Goal: Task Accomplishment & Management: Manage account settings

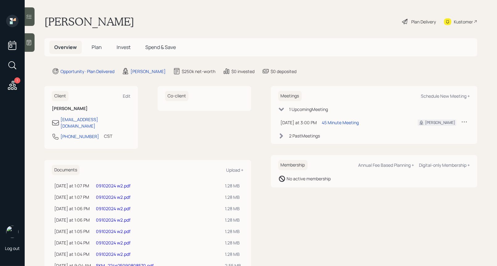
scroll to position [19, 0]
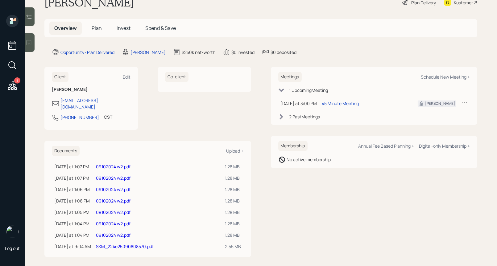
click at [112, 175] on link "09102024 w2.pdf" at bounding box center [113, 178] width 35 height 6
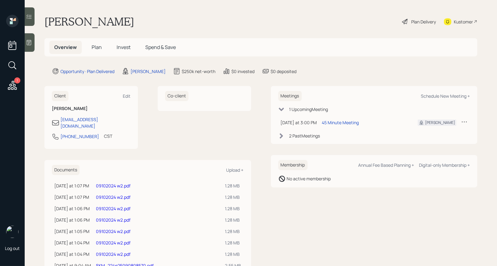
click at [96, 47] on span "Plan" at bounding box center [97, 47] width 10 height 7
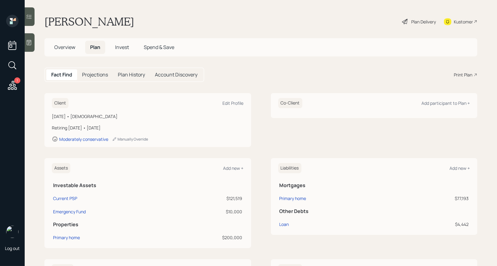
click at [409, 19] on div "Plan Delivery" at bounding box center [419, 22] width 35 height 14
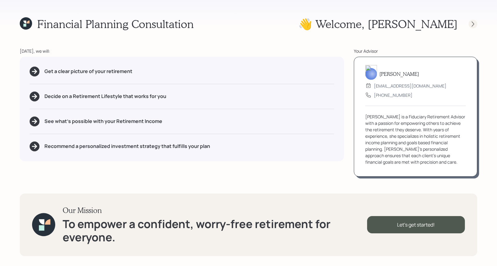
click at [474, 27] on icon at bounding box center [473, 24] width 6 height 6
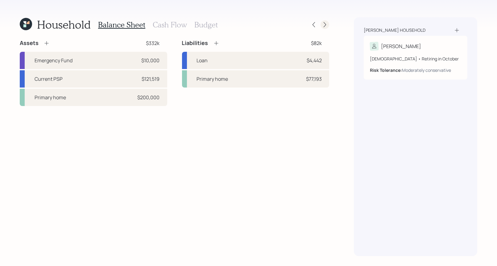
click at [327, 26] on icon at bounding box center [325, 25] width 6 height 6
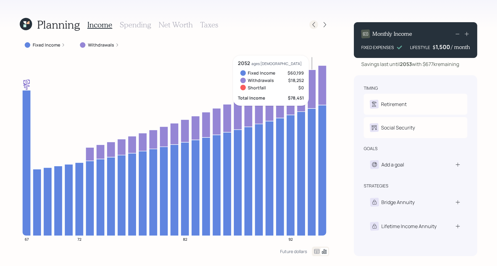
click at [314, 24] on icon at bounding box center [314, 25] width 6 height 6
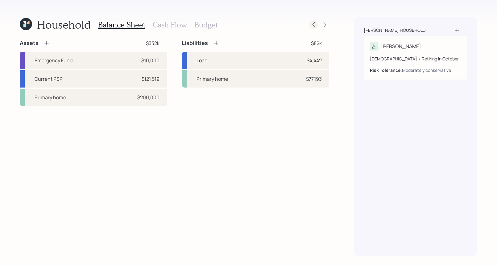
click at [315, 24] on icon at bounding box center [314, 25] width 6 height 6
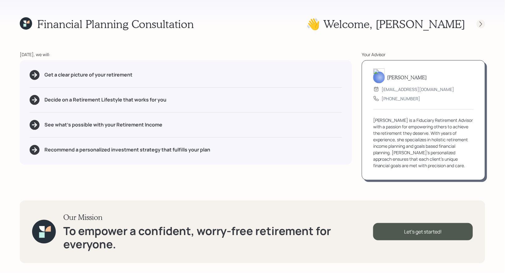
click at [483, 23] on icon at bounding box center [481, 24] width 6 height 6
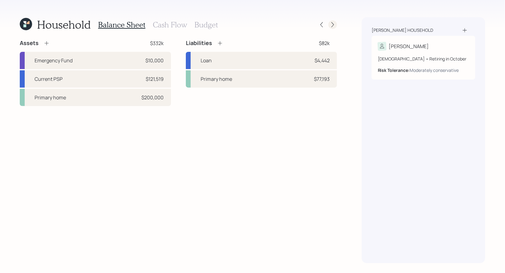
click at [335, 25] on icon at bounding box center [333, 25] width 6 height 6
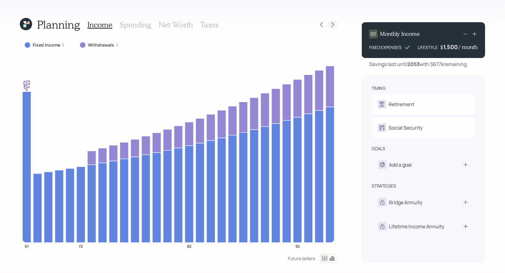
click at [334, 24] on icon at bounding box center [332, 24] width 2 height 5
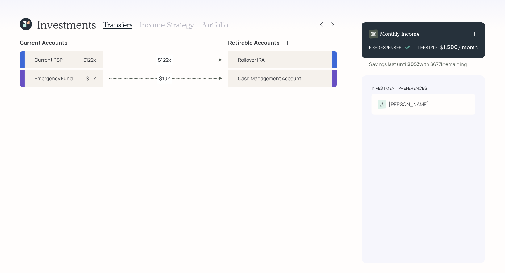
click at [179, 27] on h3 "Income Strategy" at bounding box center [167, 24] width 54 height 9
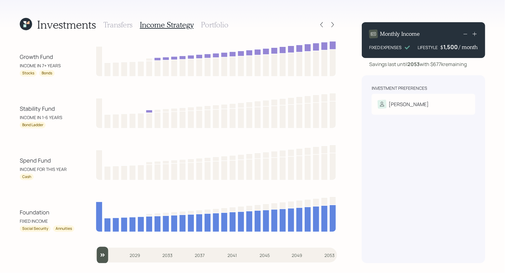
click at [221, 23] on h3 "Portfolio" at bounding box center [214, 24] width 27 height 9
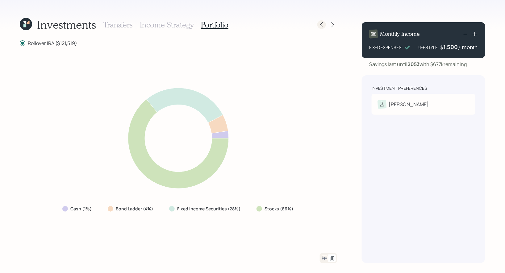
click at [321, 23] on icon at bounding box center [321, 24] width 2 height 5
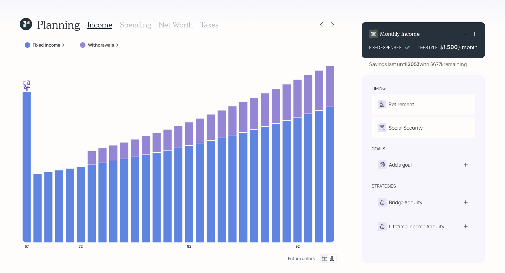
click at [44, 45] on label "Fixed Income" at bounding box center [46, 45] width 27 height 6
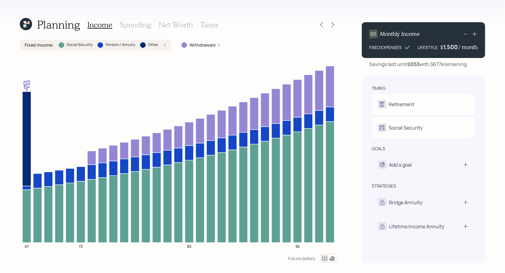
click at [158, 45] on label "Other" at bounding box center [153, 44] width 10 height 5
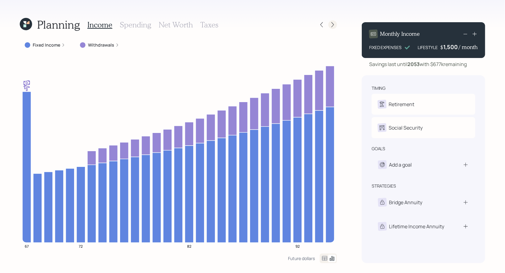
click at [332, 25] on icon at bounding box center [333, 25] width 6 height 6
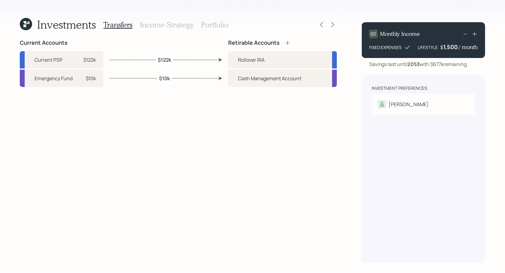
click at [214, 23] on h3 "Portfolio" at bounding box center [214, 24] width 27 height 9
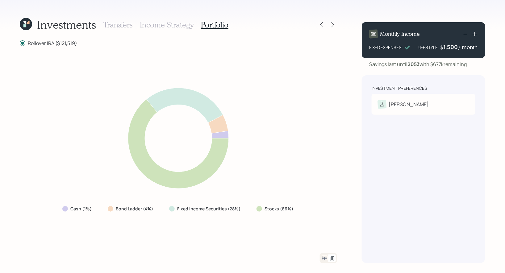
click at [158, 25] on h3 "Income Strategy" at bounding box center [167, 24] width 54 height 9
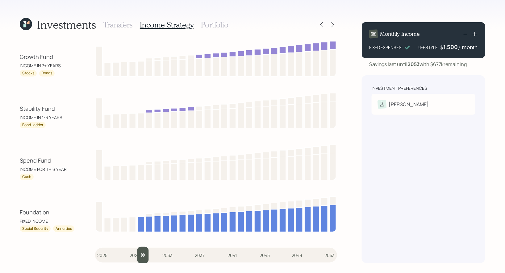
drag, startPoint x: 103, startPoint y: 253, endPoint x: 136, endPoint y: 253, distance: 33.3
click at [136, 253] on input "slider" at bounding box center [216, 255] width 242 height 17
drag, startPoint x: 140, startPoint y: 259, endPoint x: 149, endPoint y: 259, distance: 8.3
type input "2031"
click at [149, 259] on input "slider" at bounding box center [216, 255] width 242 height 17
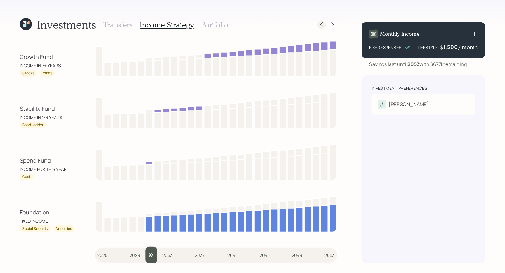
click at [320, 25] on icon at bounding box center [322, 25] width 6 height 6
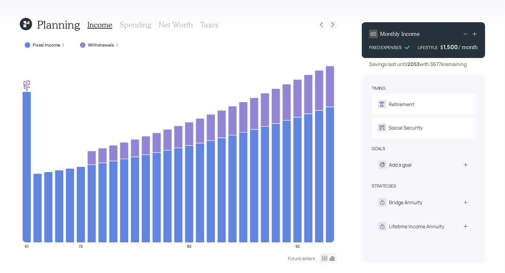
click at [331, 24] on icon at bounding box center [333, 25] width 6 height 6
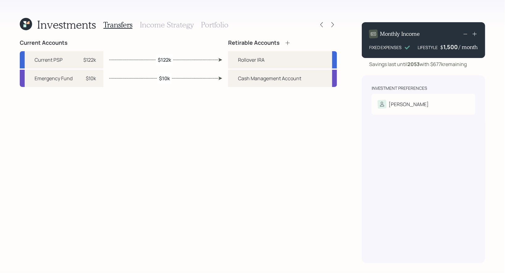
click at [207, 25] on h3 "Portfolio" at bounding box center [214, 24] width 27 height 9
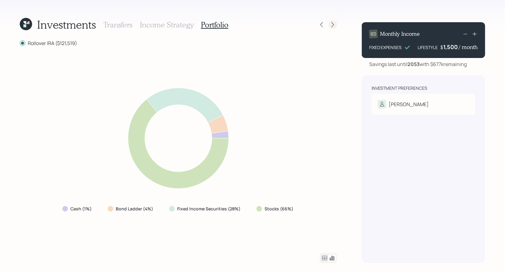
click at [331, 24] on icon at bounding box center [333, 25] width 6 height 6
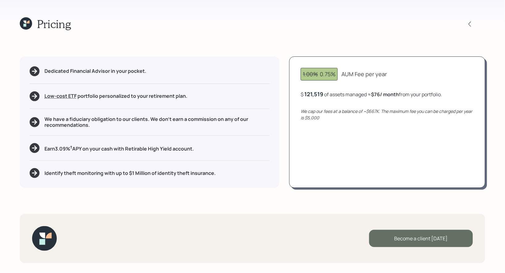
click at [401, 239] on div "Become a client [DATE]" at bounding box center [421, 238] width 104 height 17
click at [404, 240] on div "Go to Altruist" at bounding box center [421, 238] width 104 height 17
click at [25, 19] on icon at bounding box center [26, 23] width 12 height 12
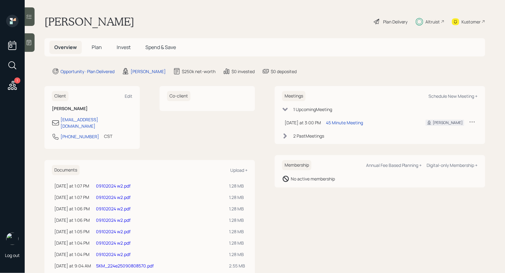
click at [125, 45] on span "Invest" at bounding box center [124, 47] width 14 height 7
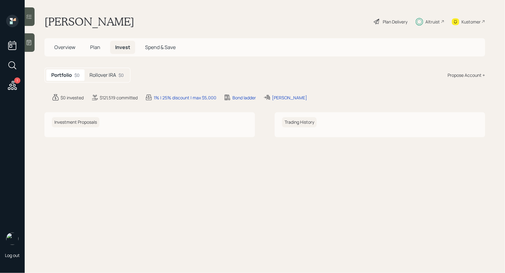
click at [65, 46] on span "Overview" at bounding box center [64, 47] width 21 height 7
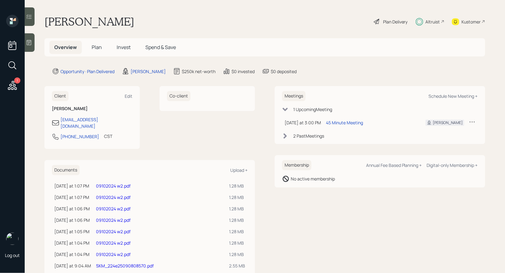
click at [123, 49] on span "Invest" at bounding box center [124, 47] width 14 height 7
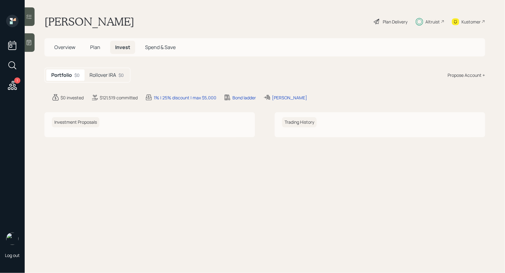
click at [100, 78] on h5 "Rollover IRA" at bounding box center [103, 75] width 27 height 6
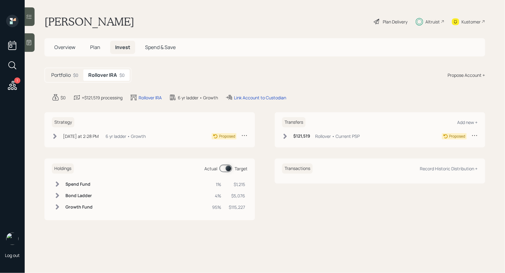
click at [287, 137] on icon at bounding box center [285, 136] width 6 height 6
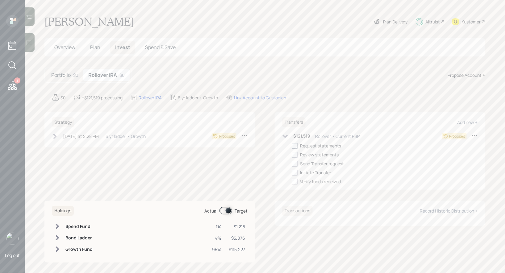
click at [295, 144] on div at bounding box center [295, 146] width 6 height 6
click at [292, 146] on input "checkbox" at bounding box center [292, 146] width 0 height 0
checkbox input "true"
click at [53, 135] on icon at bounding box center [55, 136] width 6 height 6
click at [66, 146] on div at bounding box center [65, 146] width 6 height 6
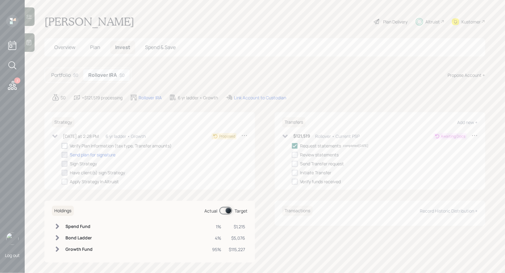
click at [62, 146] on input "checkbox" at bounding box center [61, 146] width 0 height 0
checkbox input "true"
click at [55, 48] on span "Overview" at bounding box center [64, 47] width 21 height 7
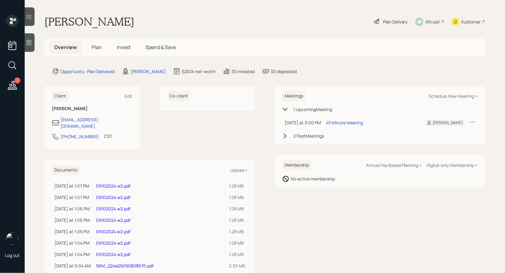
click at [125, 44] on span "Invest" at bounding box center [124, 47] width 14 height 7
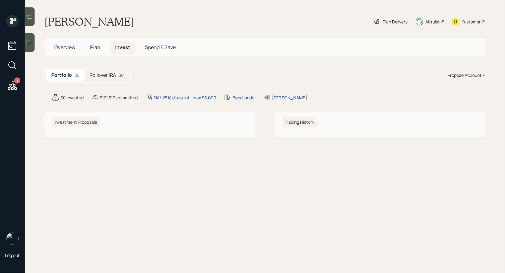
click at [102, 73] on h5 "Rollover IRA" at bounding box center [103, 75] width 27 height 6
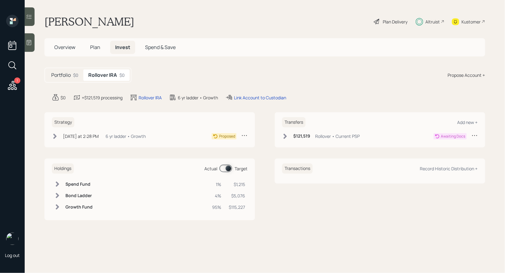
click at [68, 47] on span "Overview" at bounding box center [64, 47] width 21 height 7
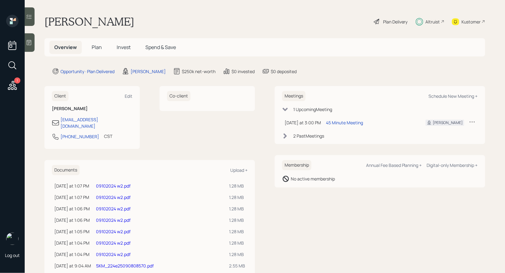
click at [126, 46] on span "Invest" at bounding box center [124, 47] width 14 height 7
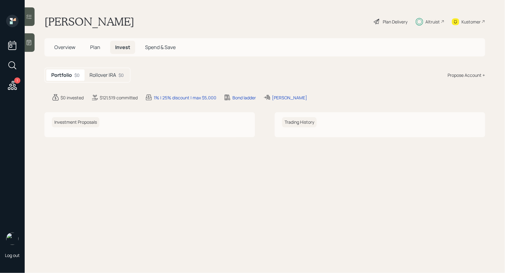
click at [102, 75] on h5 "Rollover IRA" at bounding box center [103, 75] width 27 height 6
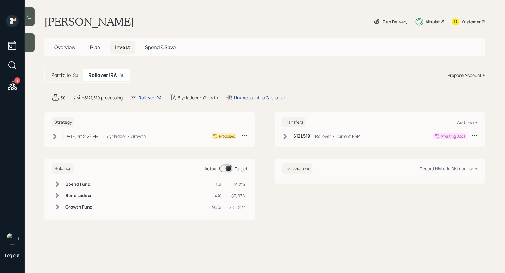
click at [247, 97] on div "Link Account to Custodian" at bounding box center [260, 97] width 52 height 6
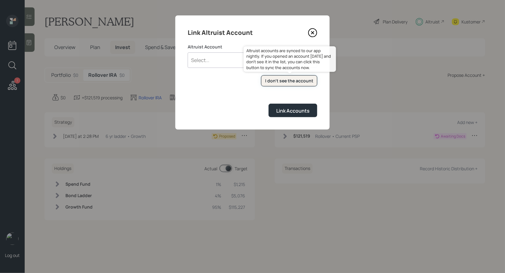
click at [280, 80] on div "I don't see the account" at bounding box center [289, 81] width 48 height 6
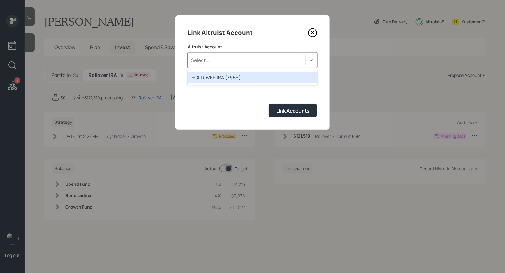
click at [209, 62] on div "Select..." at bounding box center [200, 60] width 18 height 7
click at [208, 79] on div "ROLLOVER IRA (7989)" at bounding box center [253, 78] width 130 height 12
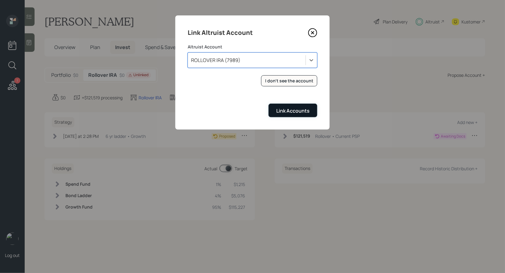
click at [294, 110] on div "Link Accounts" at bounding box center [292, 110] width 33 height 7
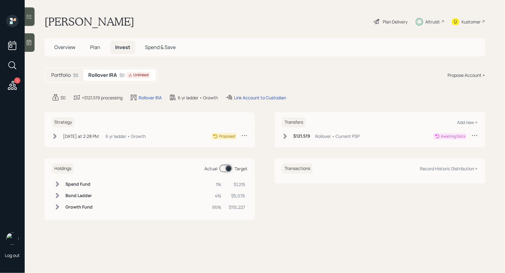
click at [64, 47] on span "Overview" at bounding box center [64, 47] width 21 height 7
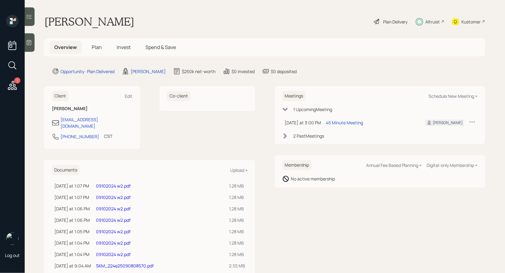
scroll to position [12, 0]
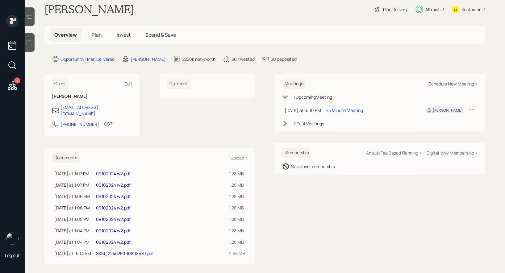
click at [462, 84] on div "Schedule New Meeting +" at bounding box center [453, 84] width 49 height 6
select select "8b79112e-3cfb-44f9-89e7-15267fe946c1"
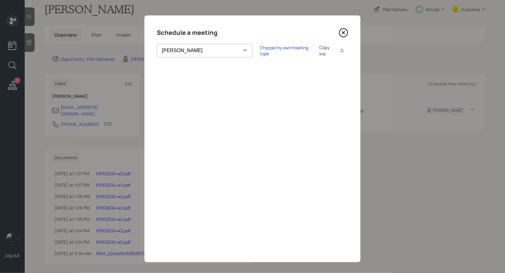
scroll to position [4, 0]
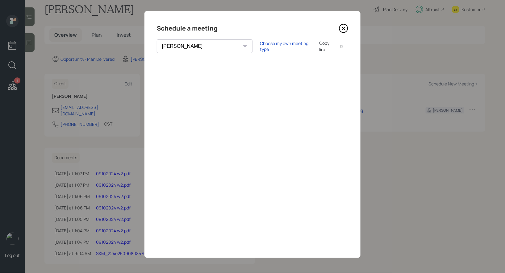
click at [346, 29] on icon at bounding box center [343, 28] width 9 height 9
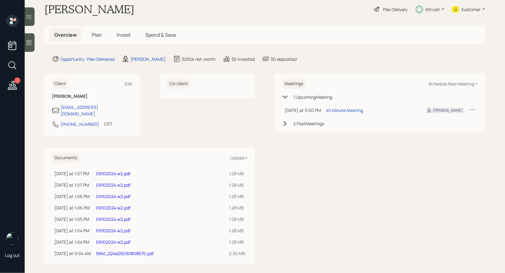
click at [140, 251] on link "SKM_224e25090808570.pdf" at bounding box center [125, 254] width 58 height 6
